Goal: Find specific page/section: Find specific page/section

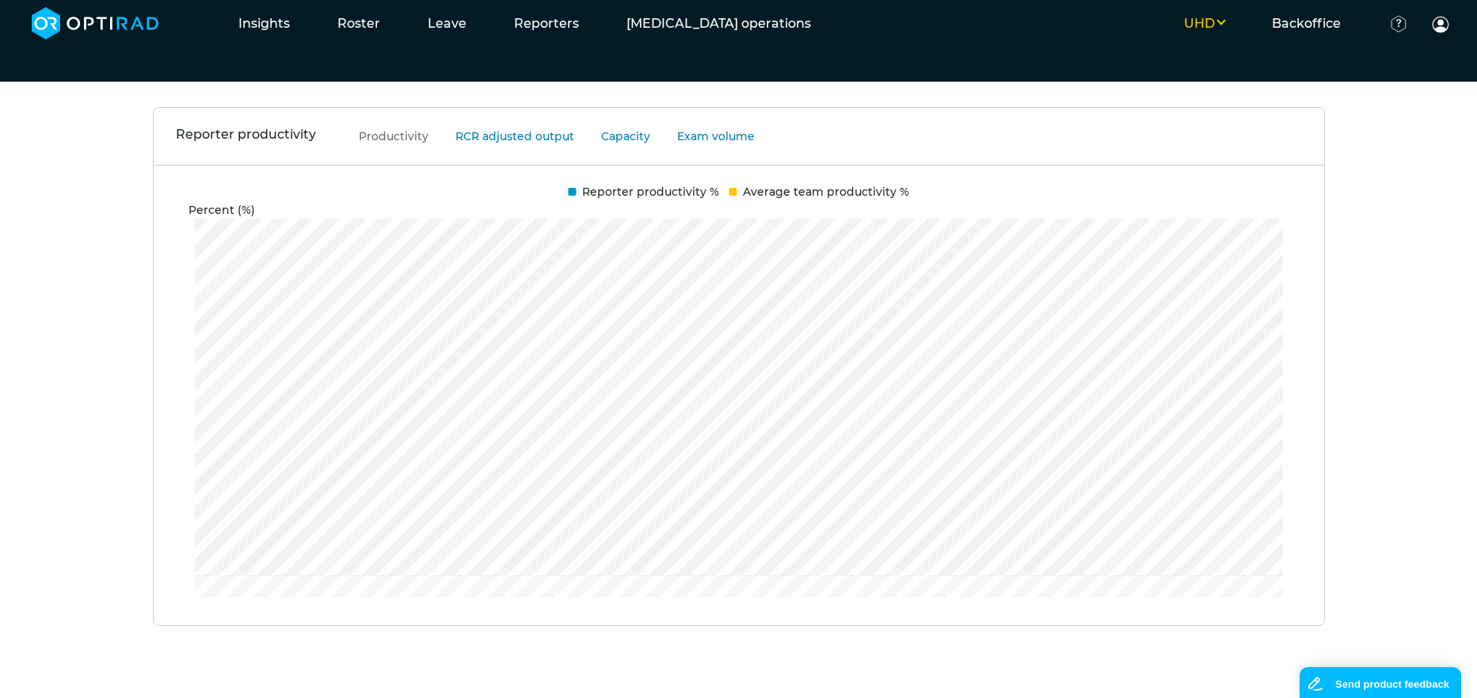
click at [1380, 314] on div "Reporter productivity Productivity RCR adjusted output Capacity Exam volume Per…" at bounding box center [738, 391] width 1477 height 569
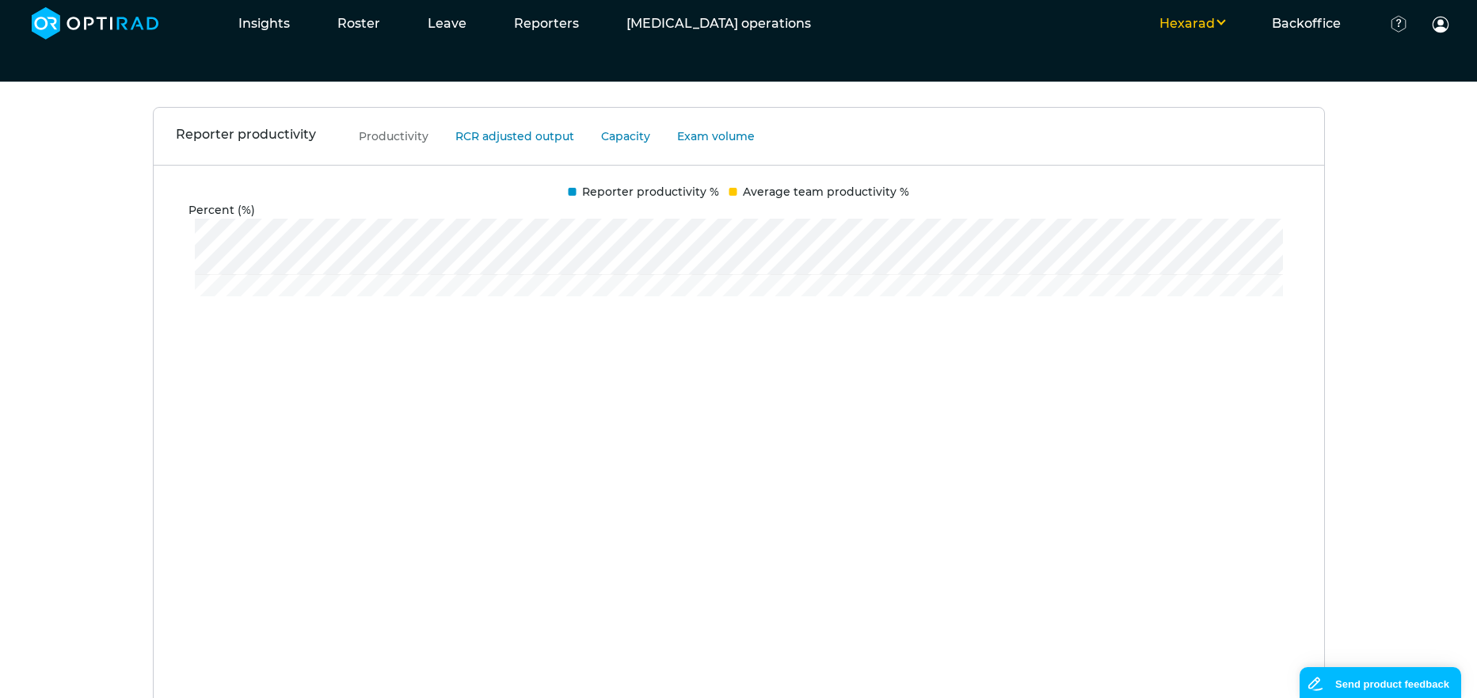
click at [1221, 22] on button "Hexarad" at bounding box center [1192, 23] width 112 height 19
click at [1219, 99] on button "UHD" at bounding box center [1184, 107] width 125 height 29
click at [1391, 279] on div "Reporter productivity Productivity RCR adjusted output Capacity Exam volume Per…" at bounding box center [738, 627] width 1477 height 1041
click at [1190, 10] on ul "Hexarad MSE WHTH UHD Backoffice Client set-up Users Productivity indices Docume…" at bounding box center [1154, 23] width 639 height 47
click at [1205, 25] on button "Hexarad" at bounding box center [1192, 23] width 112 height 19
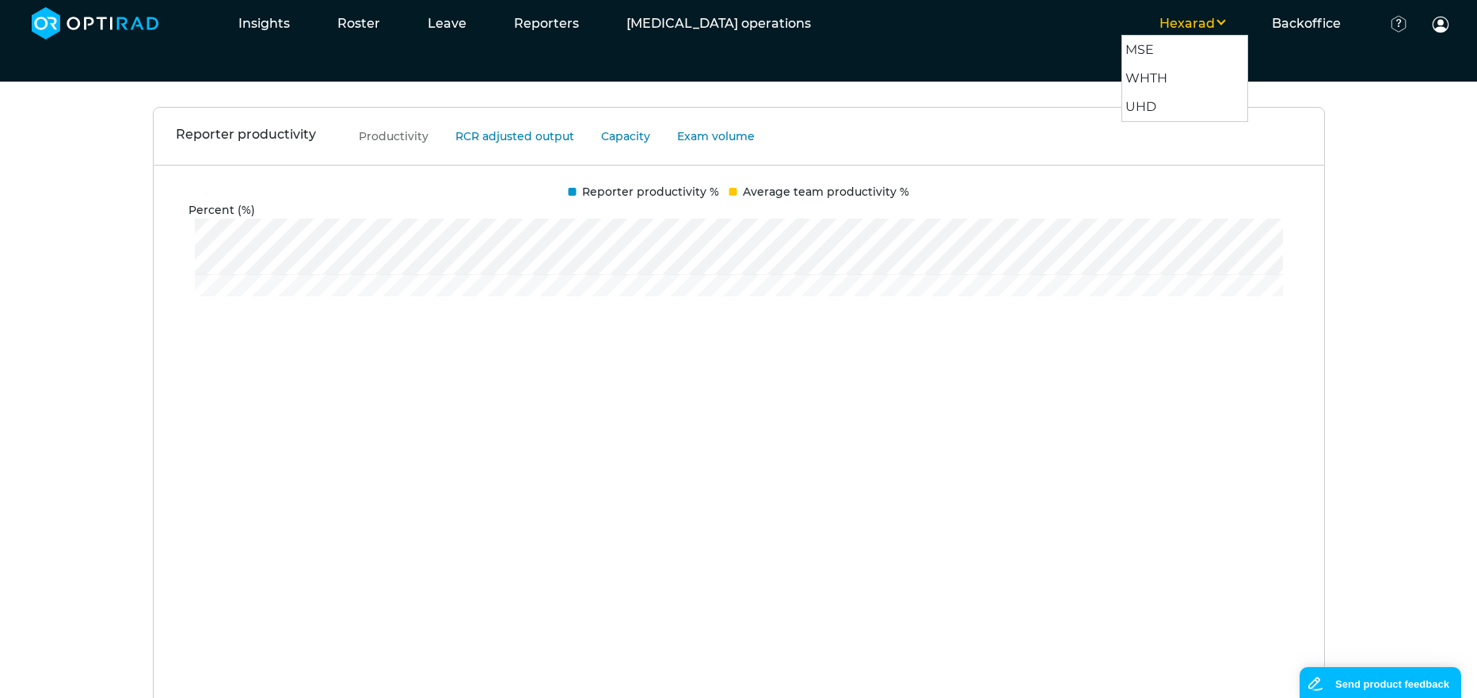
click at [1205, 25] on button "Hexarad" at bounding box center [1192, 23] width 112 height 19
click at [1399, 160] on div "Reporter productivity Productivity RCR adjusted output Capacity Exam volume Per…" at bounding box center [738, 627] width 1477 height 1041
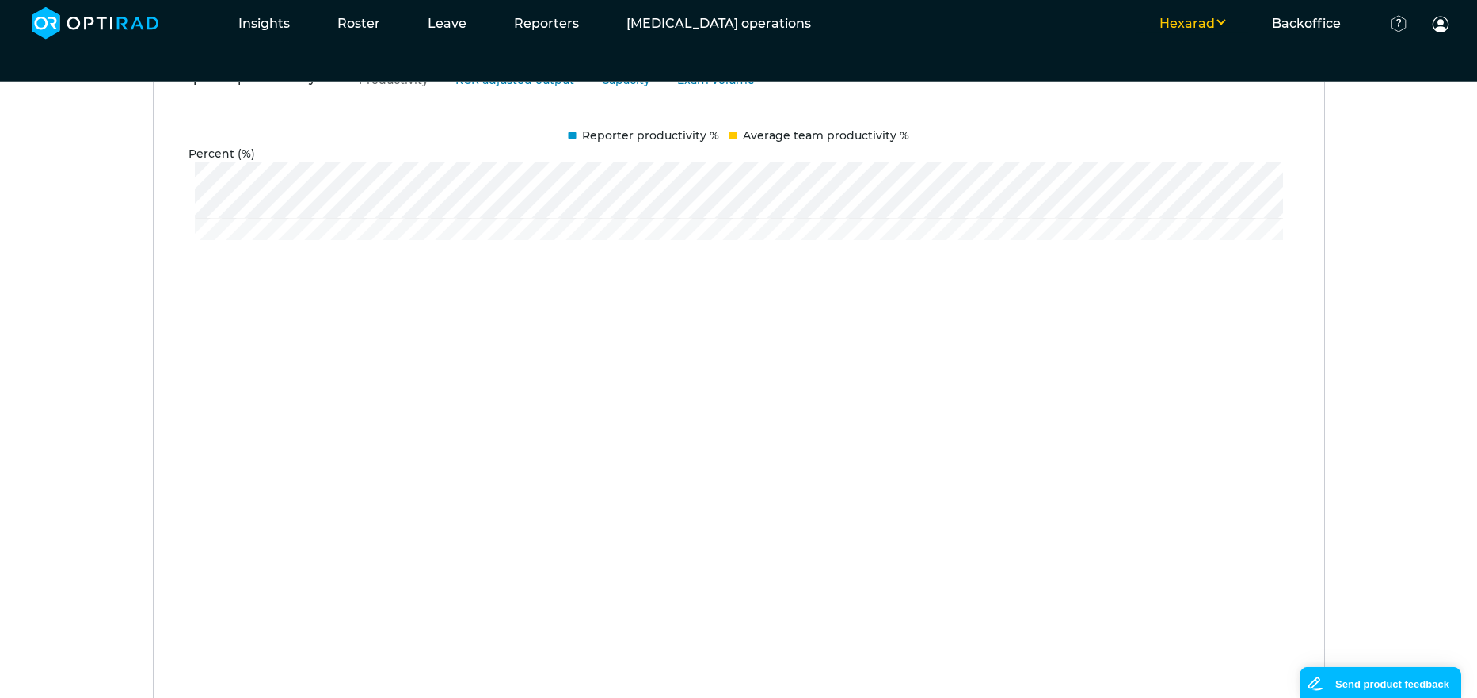
scroll to position [450, 0]
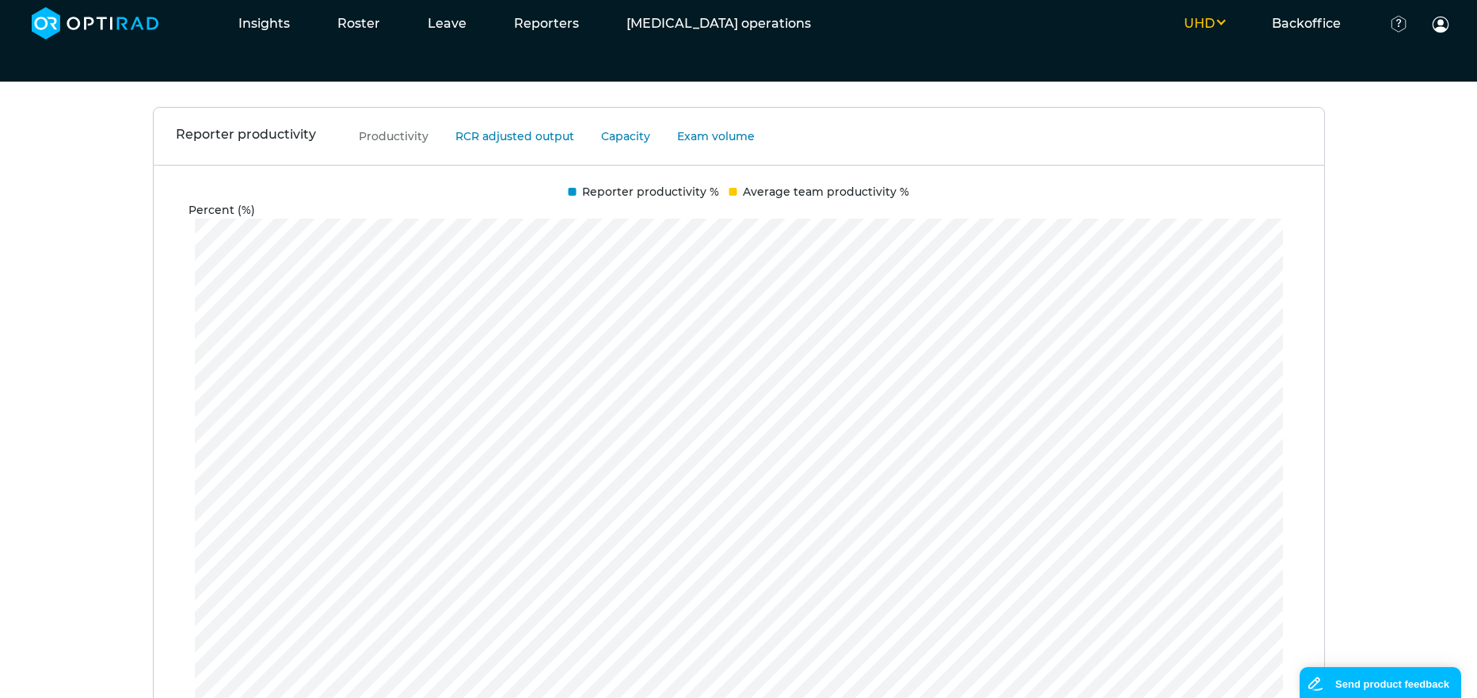
scroll to position [314, 0]
click at [1388, 320] on div "Reporter productivity Productivity RCR adjusted output Capacity Exam volume Per…" at bounding box center [738, 627] width 1477 height 1041
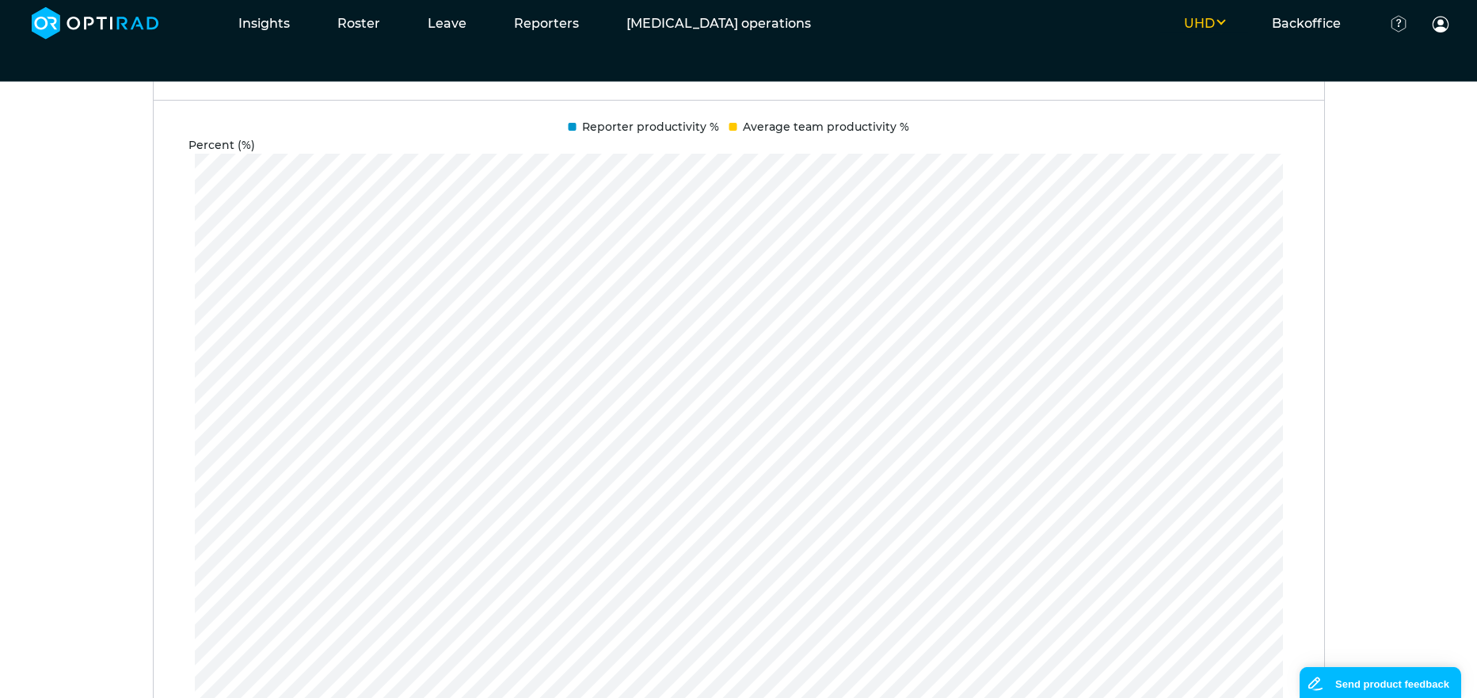
scroll to position [0, 0]
